Goal: Information Seeking & Learning: Learn about a topic

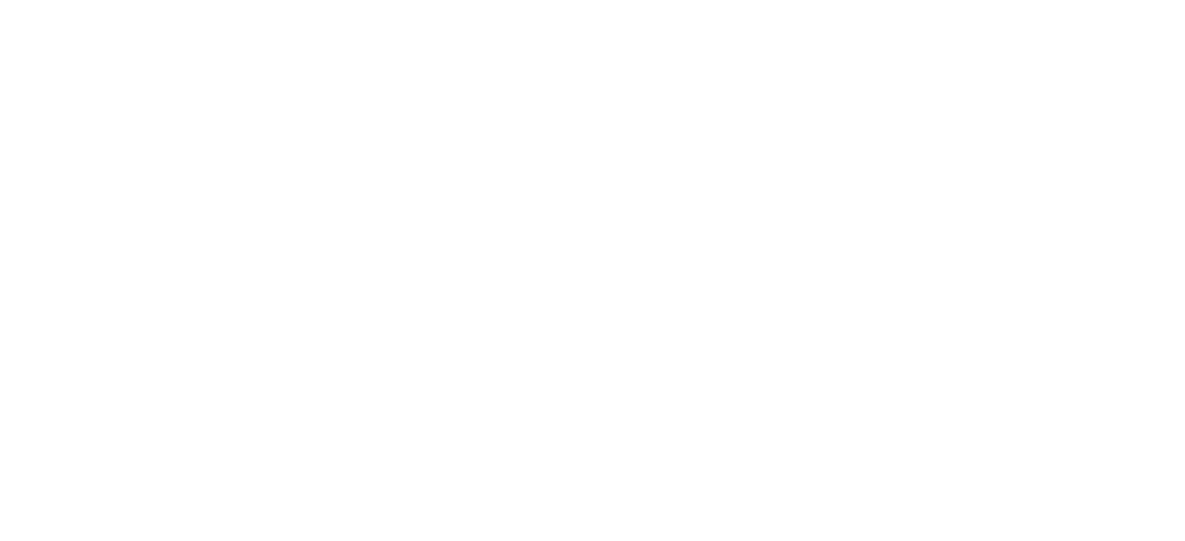
select select "******"
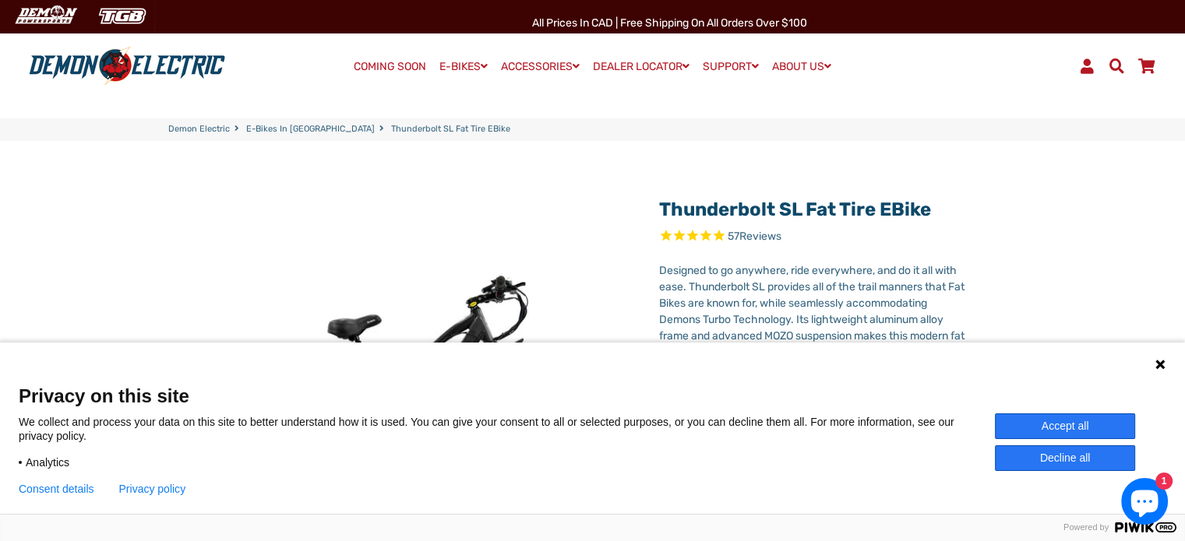
click at [1157, 370] on icon at bounding box center [1159, 364] width 12 height 12
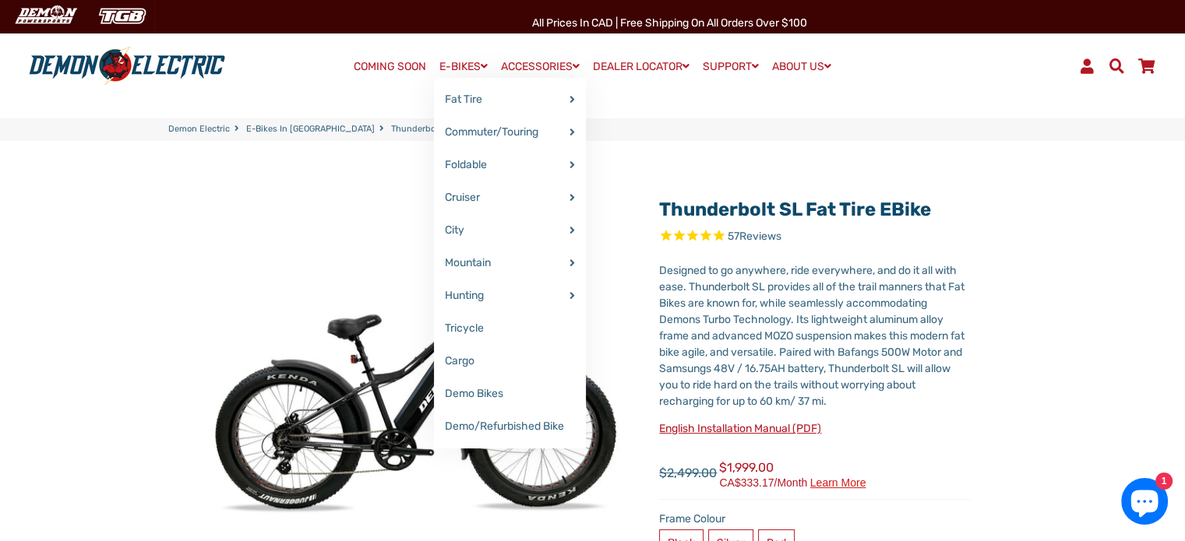
click at [442, 69] on link "E-BIKES" at bounding box center [463, 66] width 59 height 23
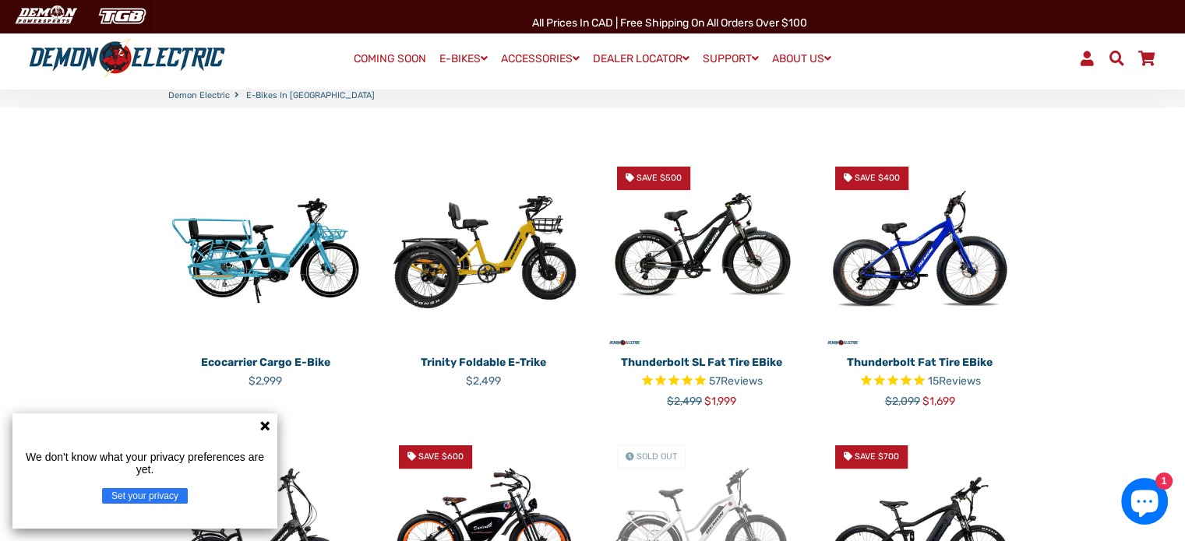
scroll to position [357, 0]
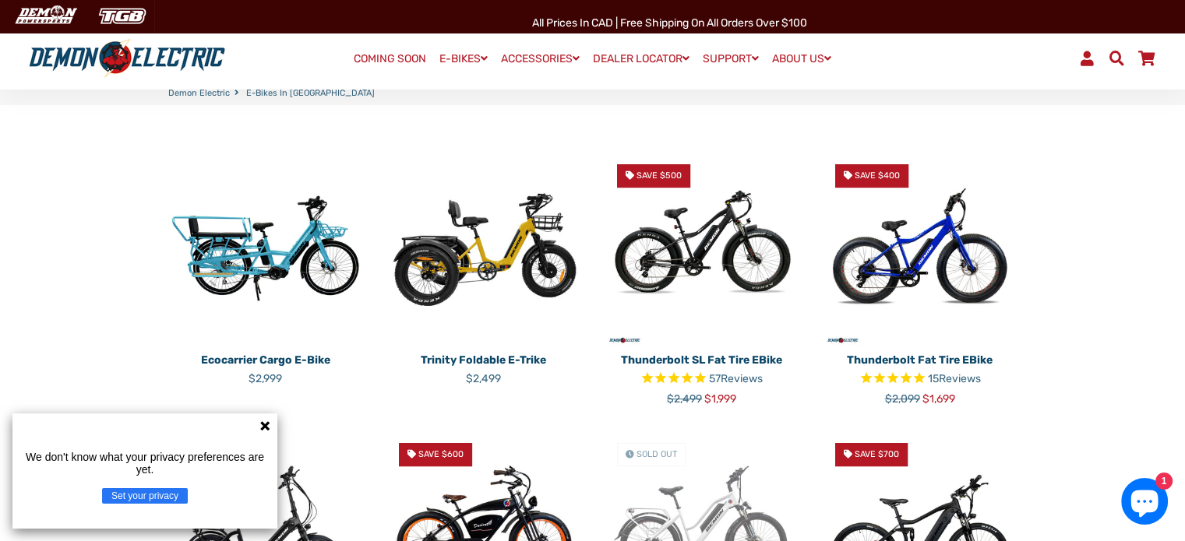
click at [261, 426] on icon at bounding box center [265, 426] width 12 height 12
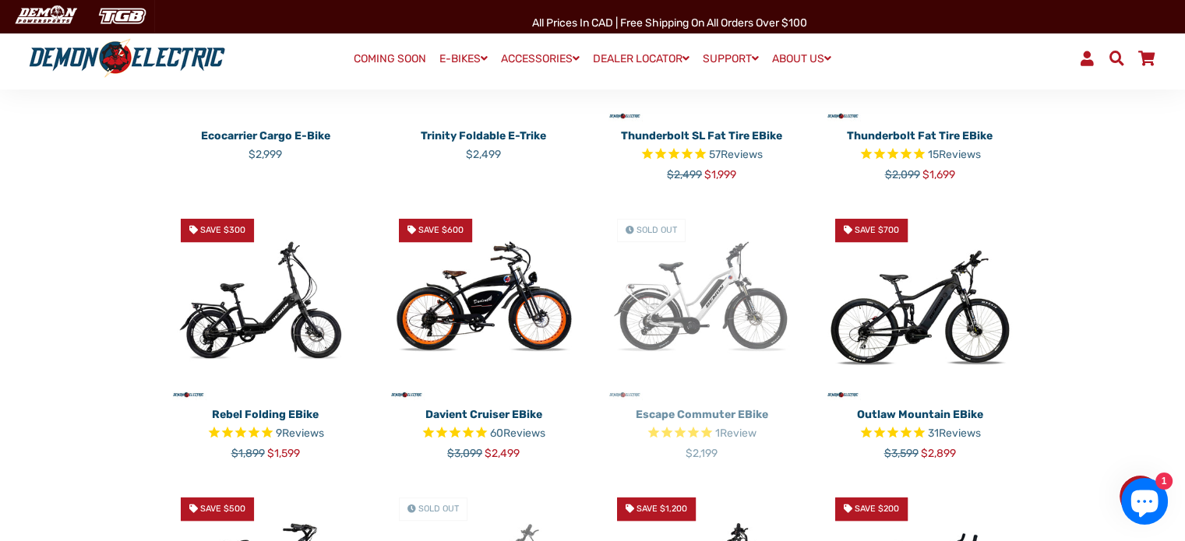
scroll to position [584, 0]
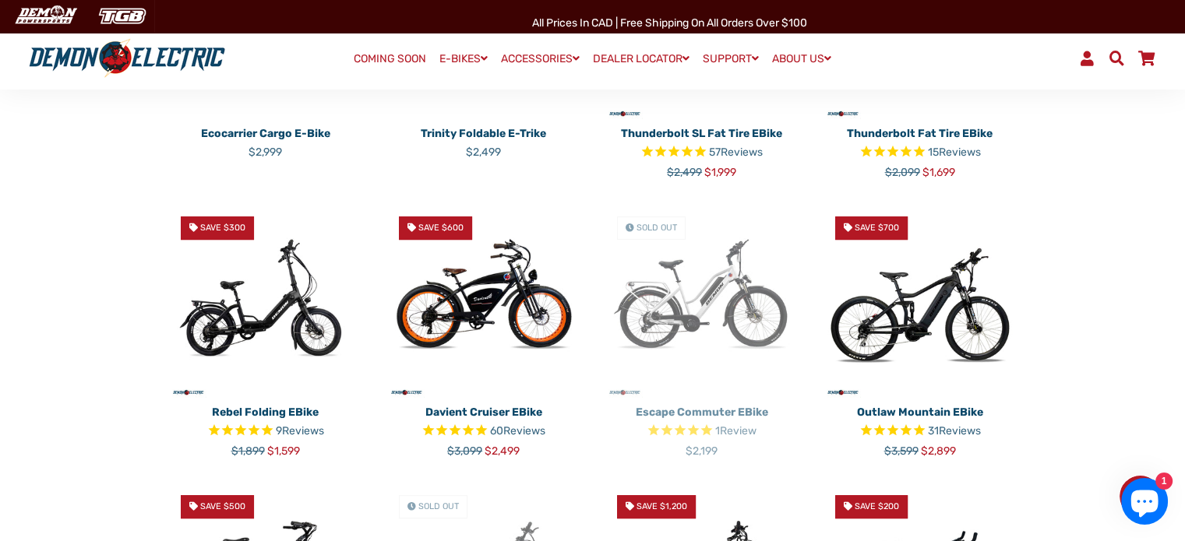
click at [900, 396] on img at bounding box center [919, 301] width 195 height 195
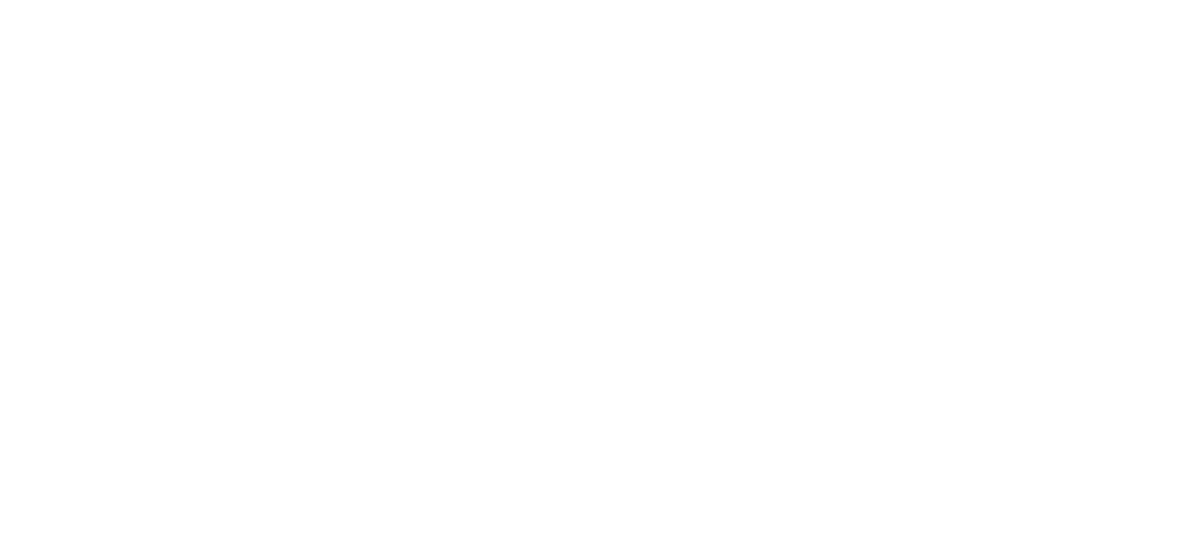
select select "******"
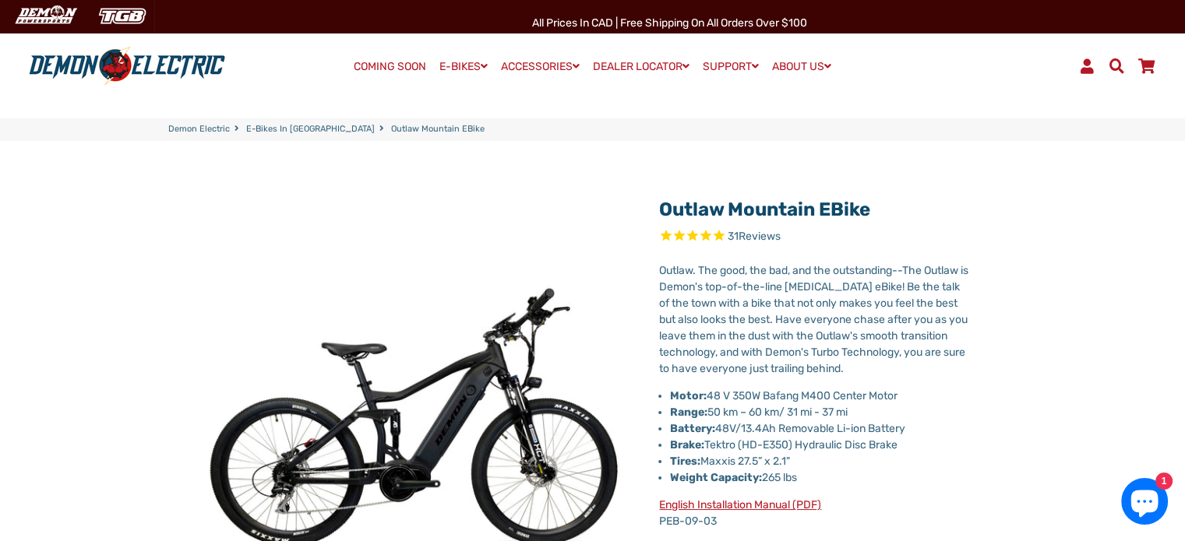
drag, startPoint x: 881, startPoint y: 207, endPoint x: 656, endPoint y: 215, distance: 225.2
click at [656, 215] on div "Outlaw Mountain eBike 31 Reviews X Fill out the form below to get the latest qu…" at bounding box center [803, 521] width 334 height 666
copy link "Outlaw Mountain eBike"
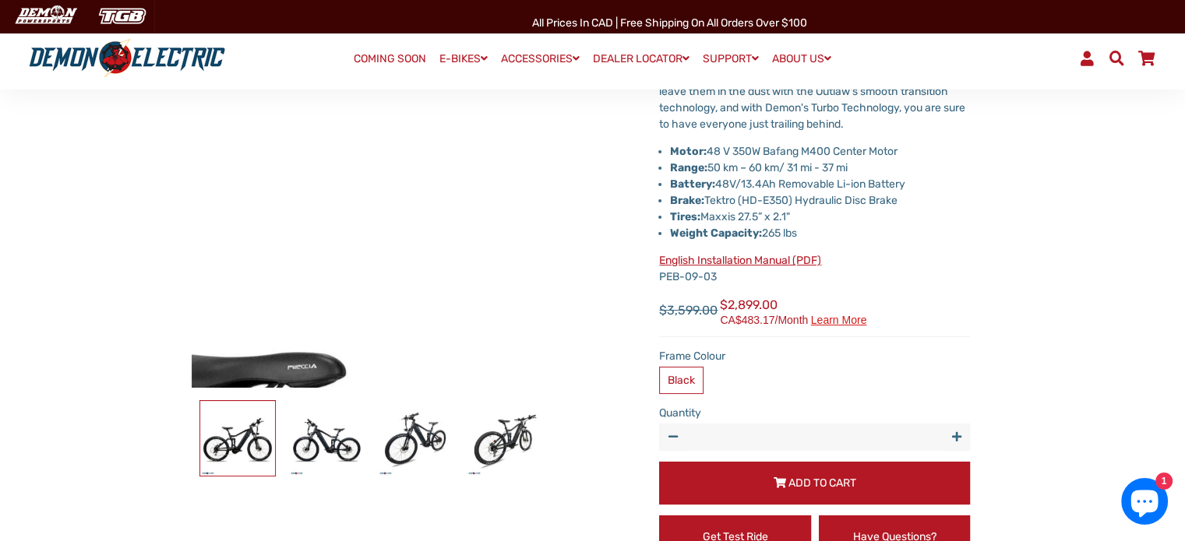
scroll to position [273, 0]
